Goal: Transaction & Acquisition: Purchase product/service

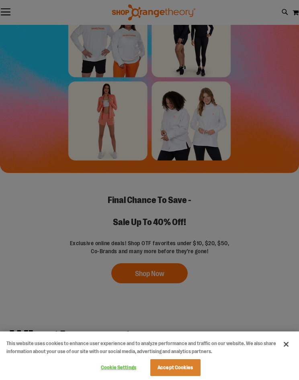
scroll to position [55, 0]
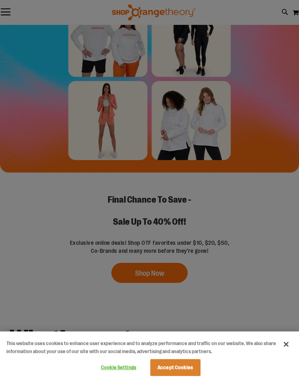
click at [170, 279] on div at bounding box center [149, 190] width 299 height 380
click at [161, 278] on div at bounding box center [149, 190] width 299 height 380
click at [186, 376] on button "Accept Cookies" at bounding box center [175, 367] width 50 height 17
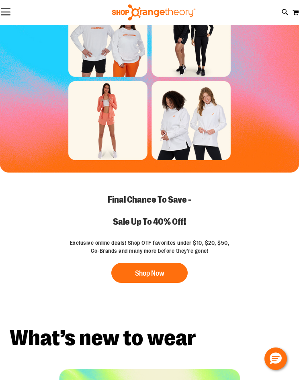
click at [166, 278] on button "Shop Now" at bounding box center [149, 273] width 76 height 20
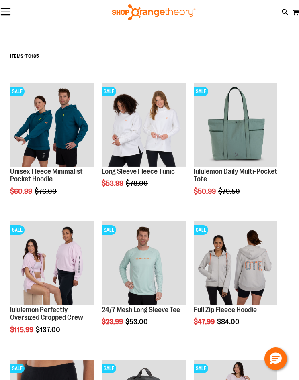
scroll to position [57, 0]
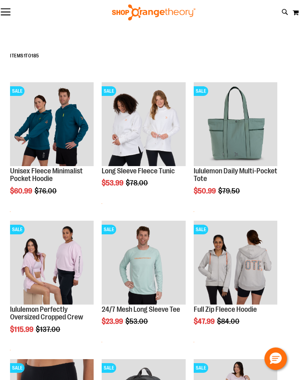
click at [260, 43] on div "**********" at bounding box center [149, 361] width 286 height 719
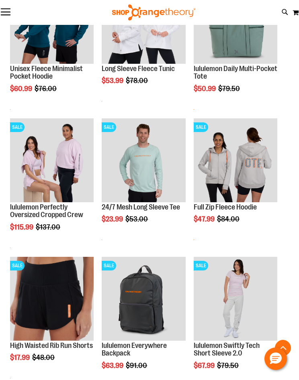
scroll to position [161, 0]
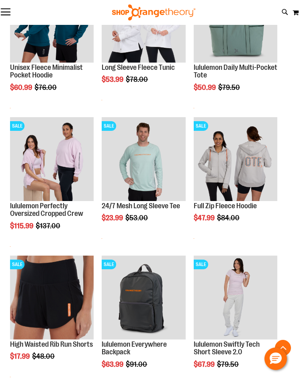
click at [163, 182] on img "product" at bounding box center [143, 158] width 83 height 83
